Goal: Use online tool/utility: Utilize a website feature to perform a specific function

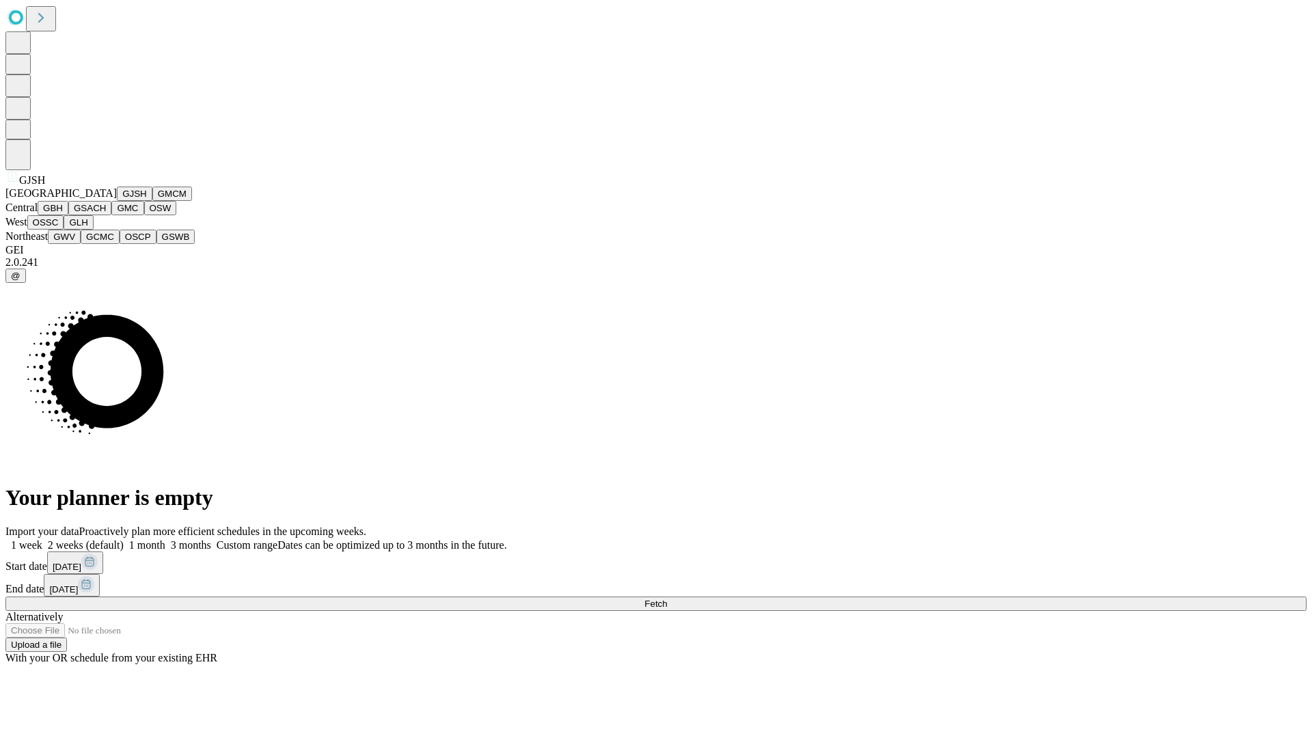
click at [117, 201] on button "GJSH" at bounding box center [135, 193] width 36 height 14
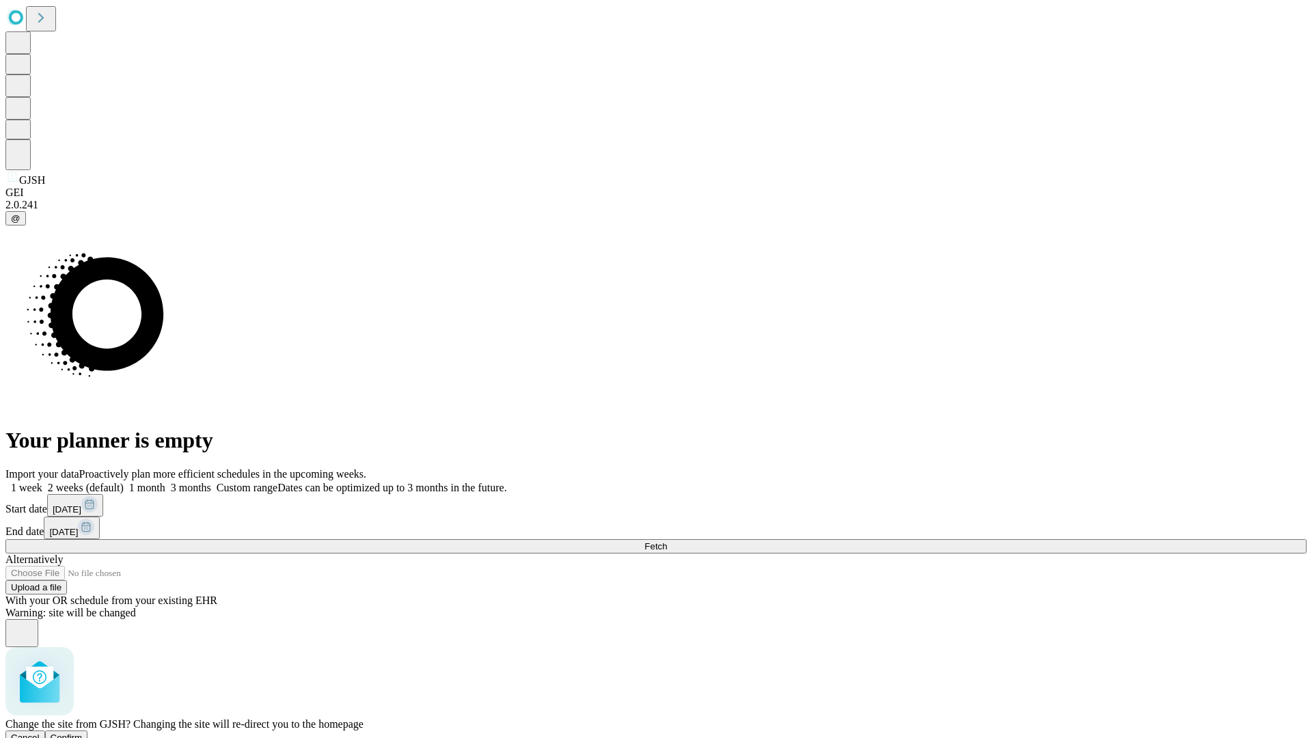
click at [83, 732] on span "Confirm" at bounding box center [67, 737] width 32 height 10
click at [165, 482] on label "1 month" at bounding box center [145, 488] width 42 height 12
click at [667, 541] on span "Fetch" at bounding box center [655, 546] width 23 height 10
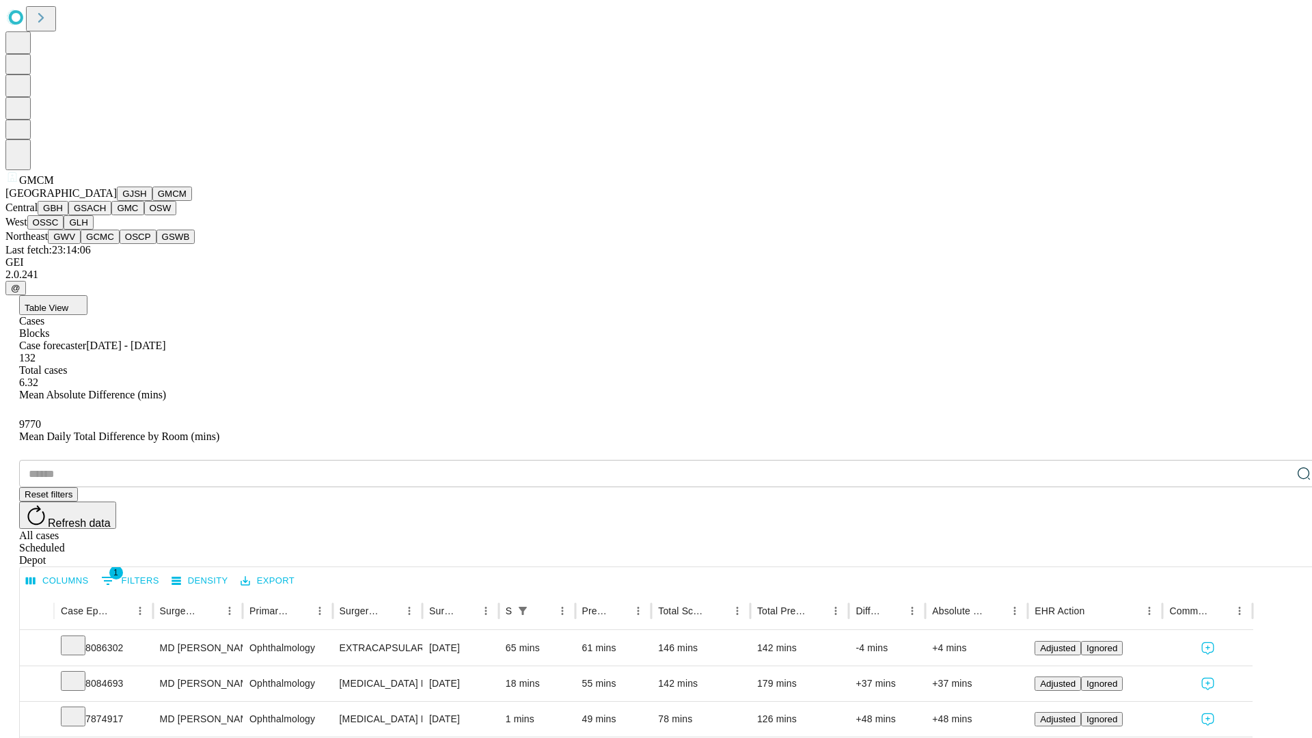
click at [68, 215] on button "GBH" at bounding box center [53, 208] width 31 height 14
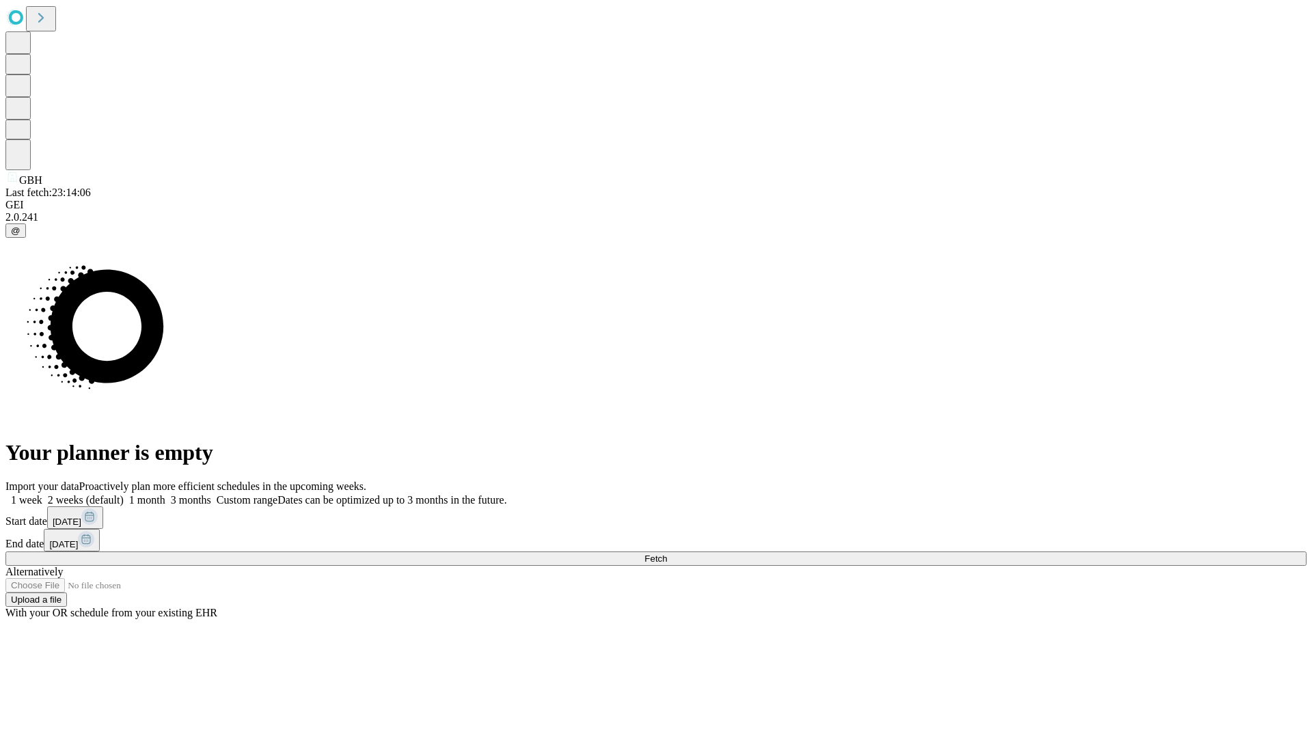
click at [165, 494] on label "1 month" at bounding box center [145, 500] width 42 height 12
click at [667, 553] on span "Fetch" at bounding box center [655, 558] width 23 height 10
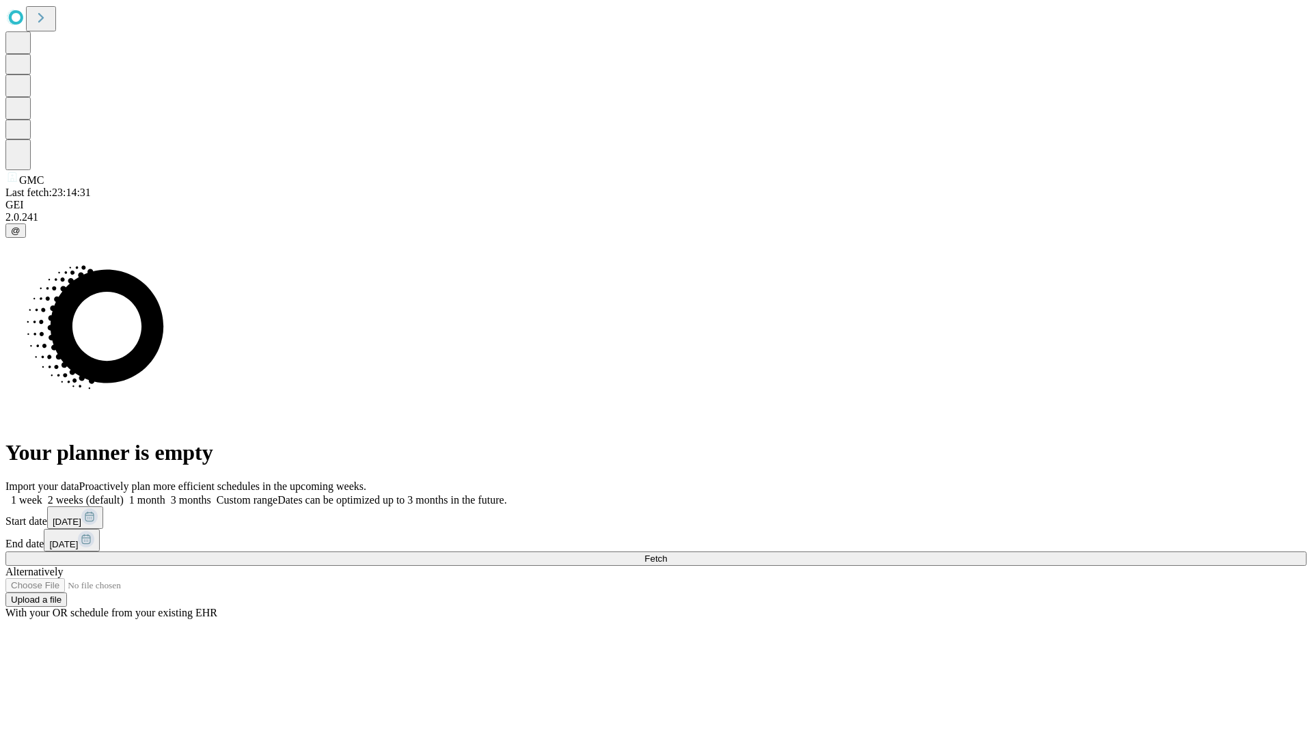
click at [165, 494] on label "1 month" at bounding box center [145, 500] width 42 height 12
click at [667, 553] on span "Fetch" at bounding box center [655, 558] width 23 height 10
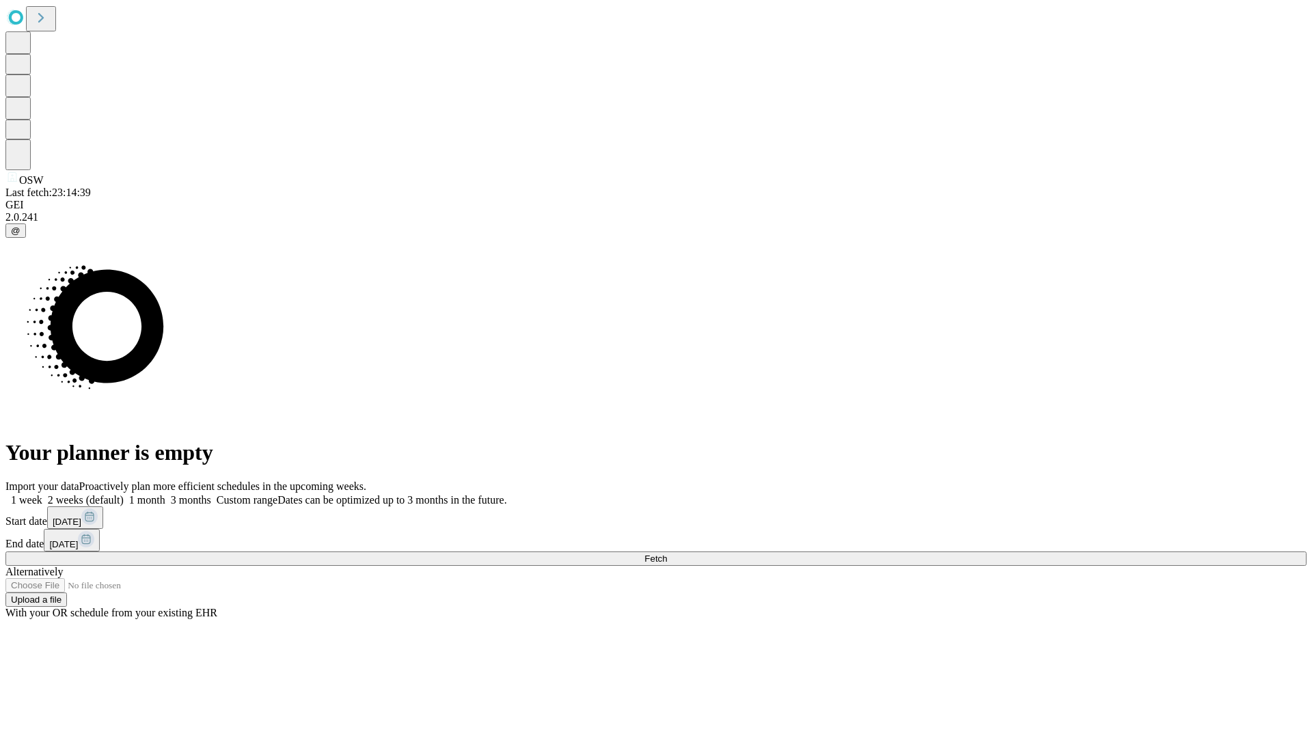
click at [165, 494] on label "1 month" at bounding box center [145, 500] width 42 height 12
click at [667, 553] on span "Fetch" at bounding box center [655, 558] width 23 height 10
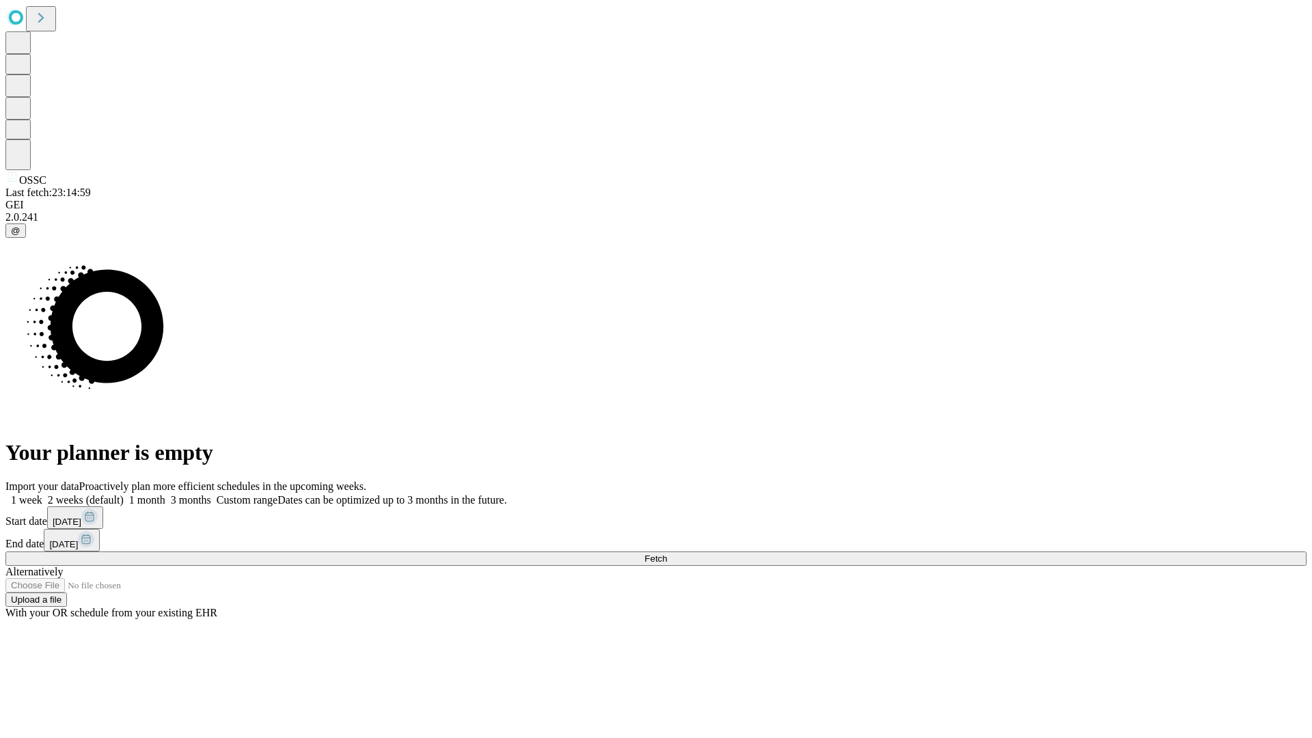
click at [165, 494] on label "1 month" at bounding box center [145, 500] width 42 height 12
click at [667, 553] on span "Fetch" at bounding box center [655, 558] width 23 height 10
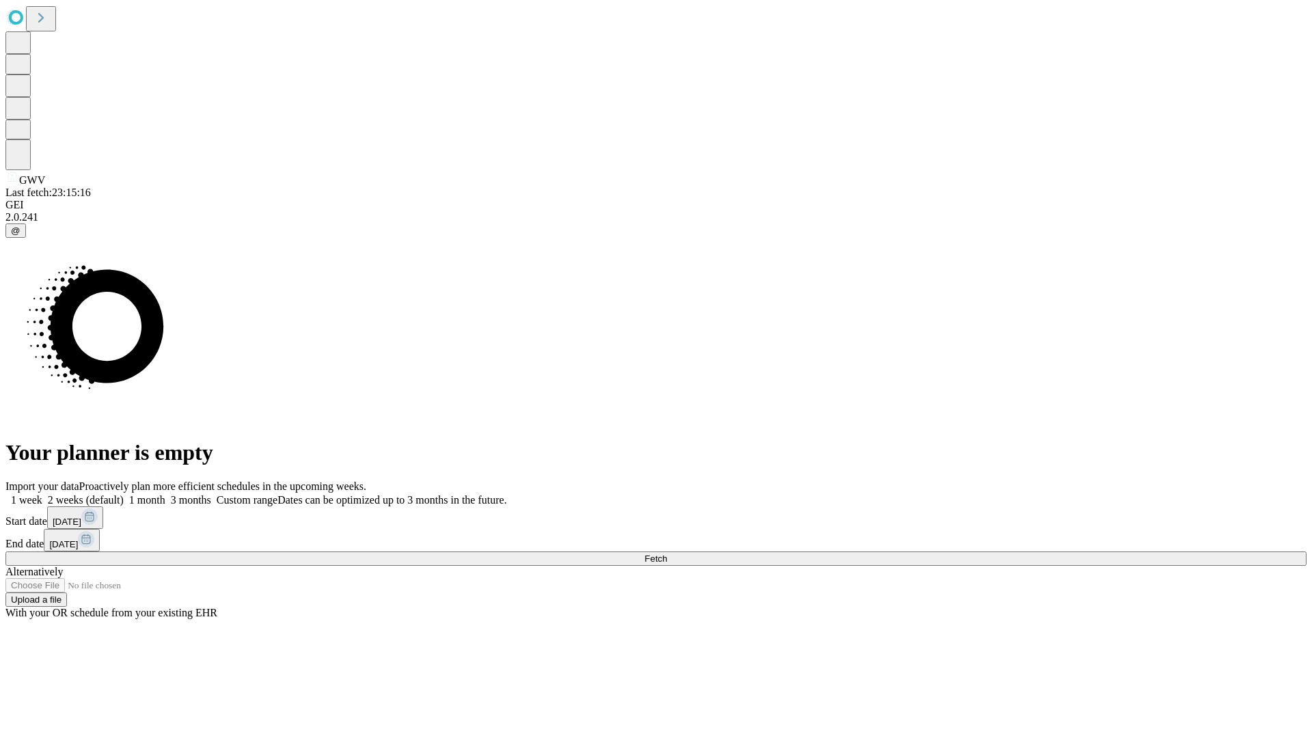
click at [165, 494] on label "1 month" at bounding box center [145, 500] width 42 height 12
click at [667, 553] on span "Fetch" at bounding box center [655, 558] width 23 height 10
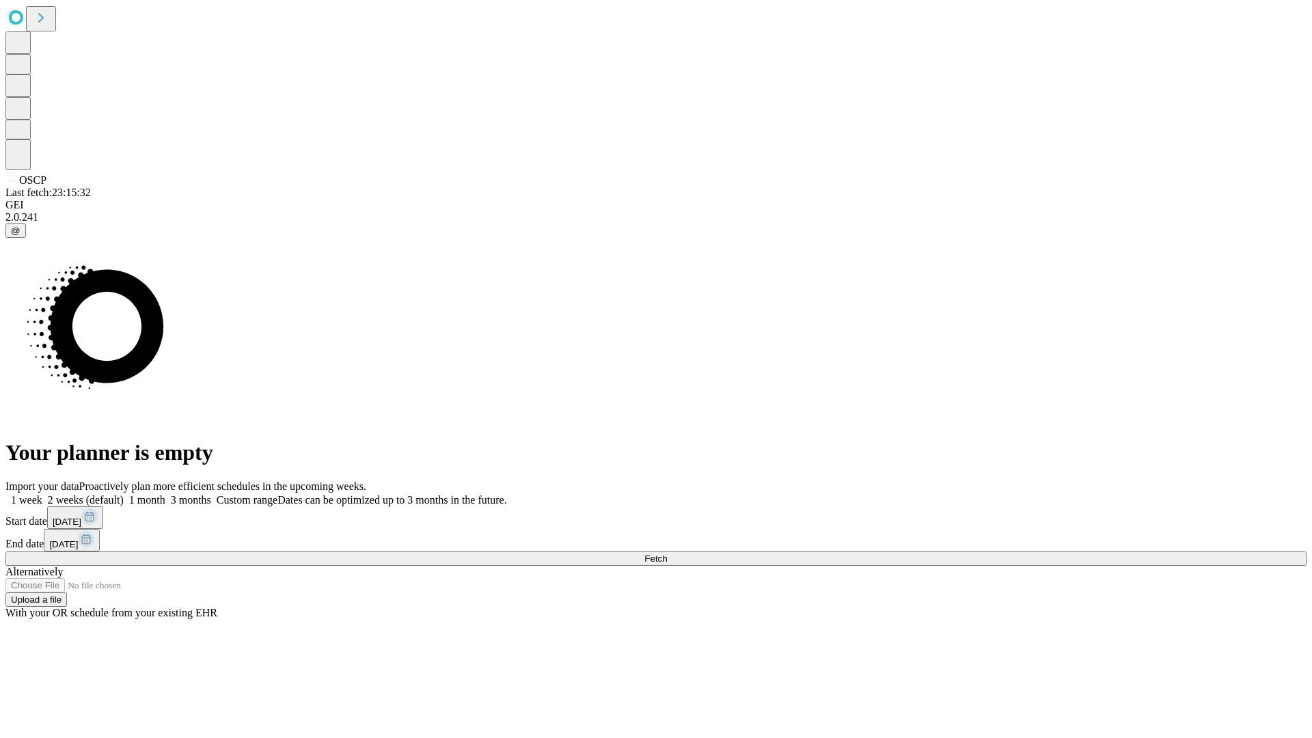
click at [165, 494] on label "1 month" at bounding box center [145, 500] width 42 height 12
click at [667, 553] on span "Fetch" at bounding box center [655, 558] width 23 height 10
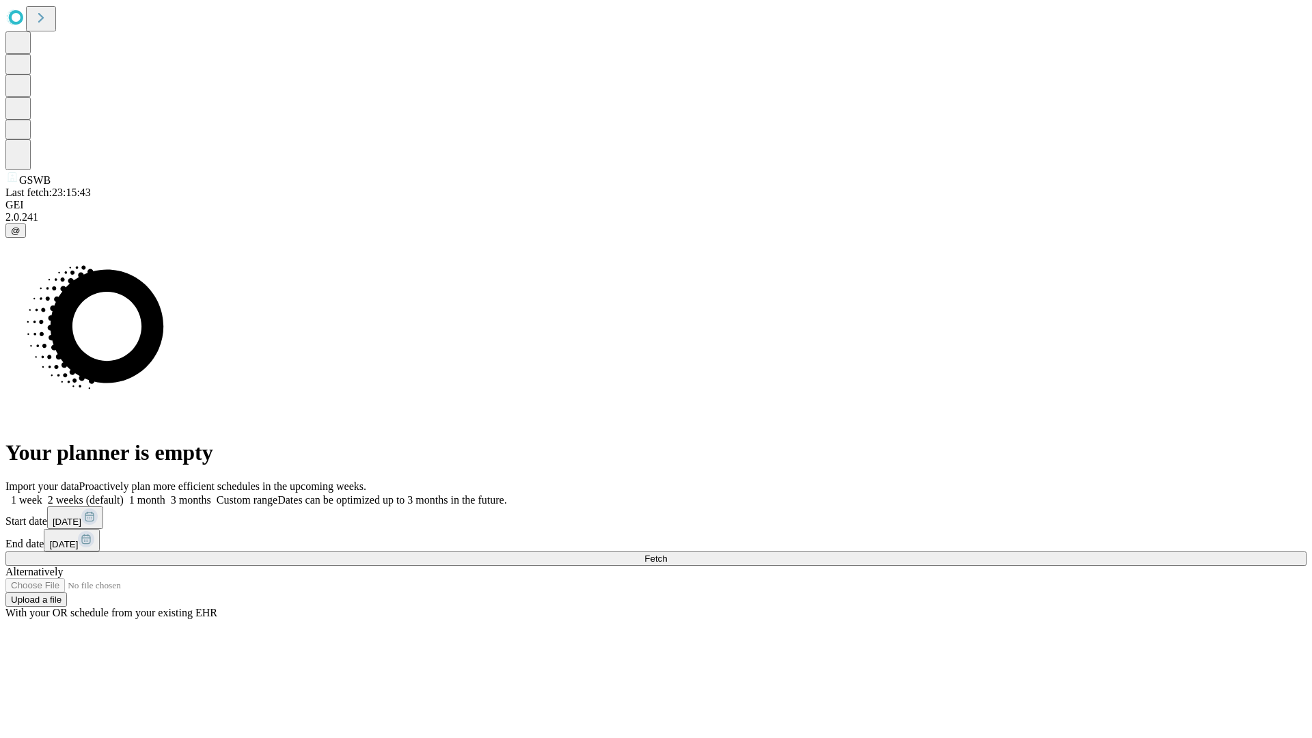
click at [165, 494] on label "1 month" at bounding box center [145, 500] width 42 height 12
click at [667, 553] on span "Fetch" at bounding box center [655, 558] width 23 height 10
